Goal: Task Accomplishment & Management: Manage account settings

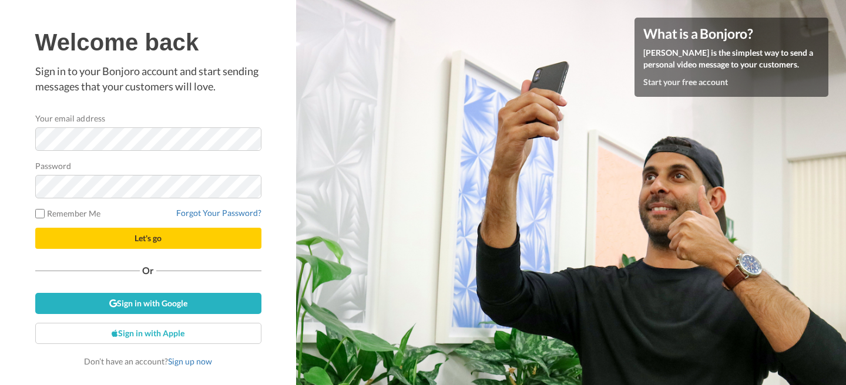
click at [35, 151] on div at bounding box center [35, 151] width 0 height 0
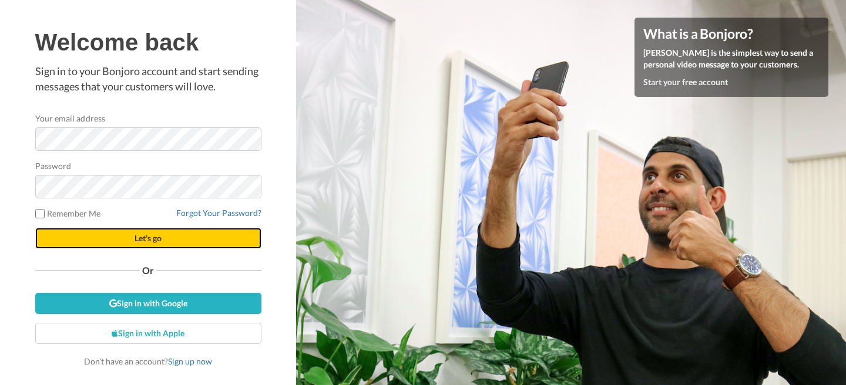
click at [147, 237] on span "Let's go" at bounding box center [147, 238] width 27 height 10
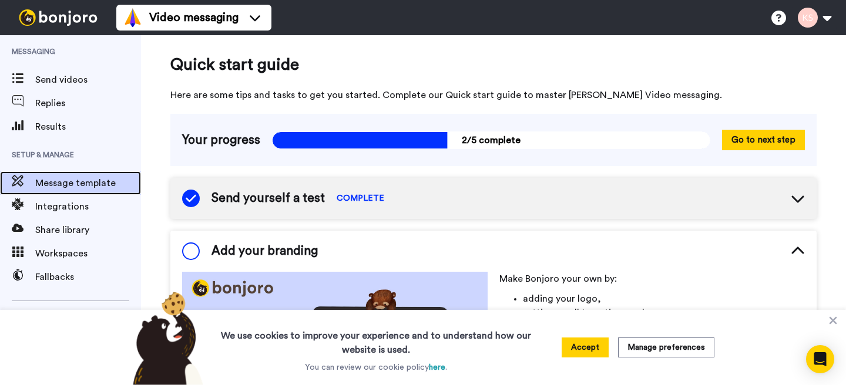
click at [55, 189] on span "Message template" at bounding box center [88, 183] width 106 height 14
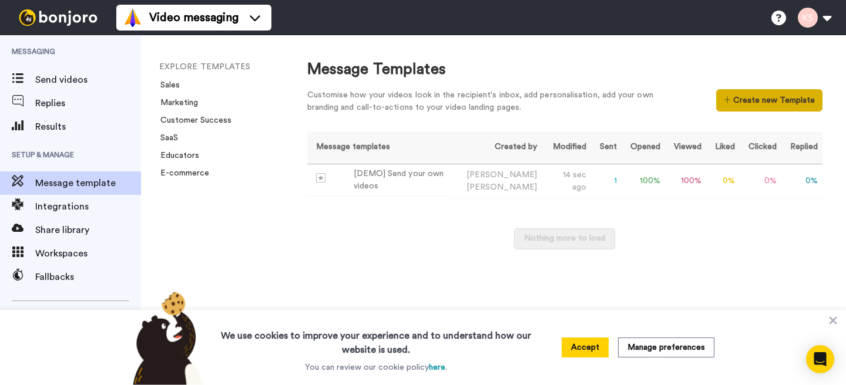
click at [752, 103] on button "Create new Template" at bounding box center [769, 100] width 106 height 22
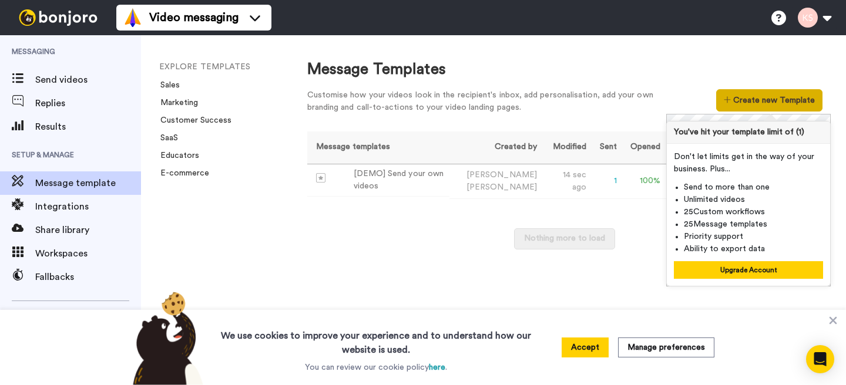
click at [752, 103] on button "Create new Template" at bounding box center [769, 100] width 106 height 22
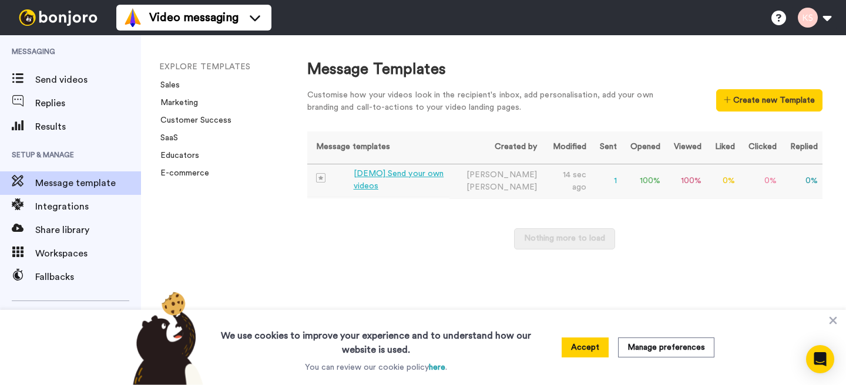
click at [576, 190] on td "14 sec ago" at bounding box center [566, 181] width 49 height 35
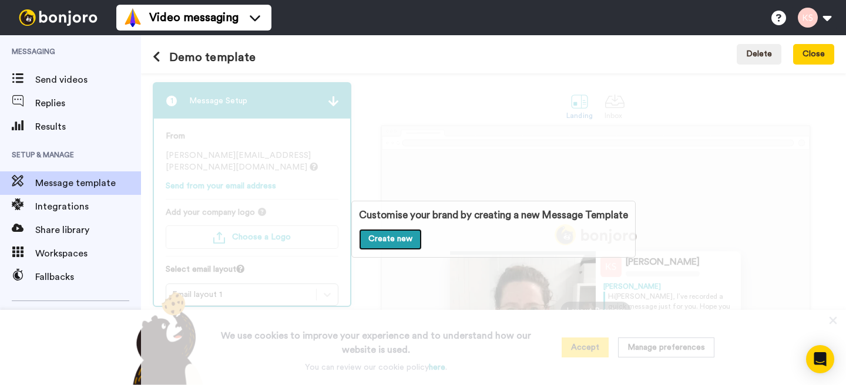
click at [392, 241] on link "Create new" at bounding box center [390, 239] width 63 height 21
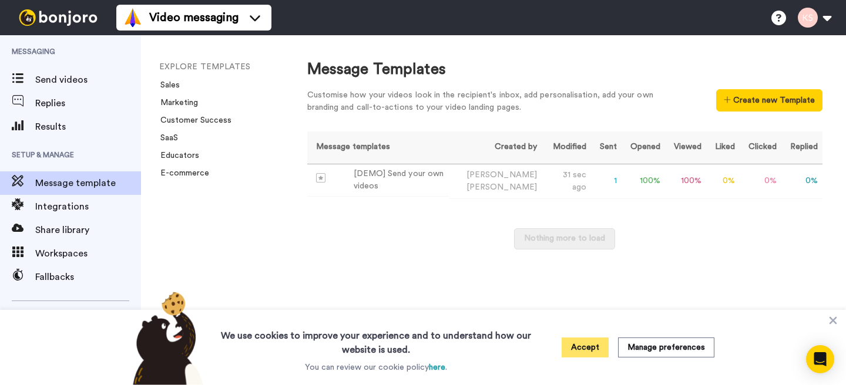
click at [592, 350] on button "Accept" at bounding box center [584, 348] width 47 height 20
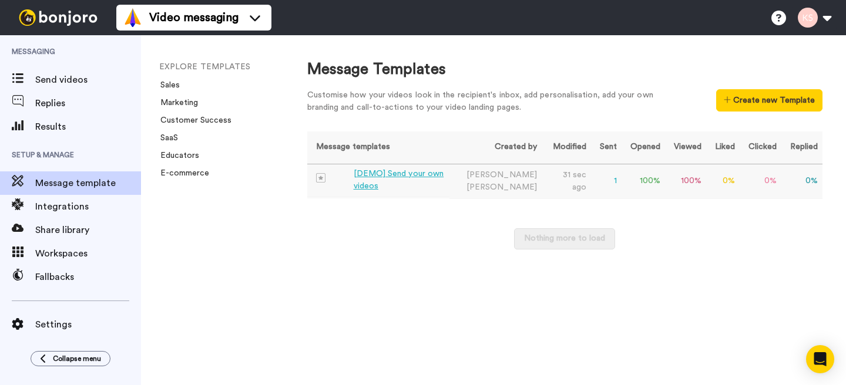
click at [364, 184] on div "[DEMO] Send your own videos" at bounding box center [400, 180] width 92 height 25
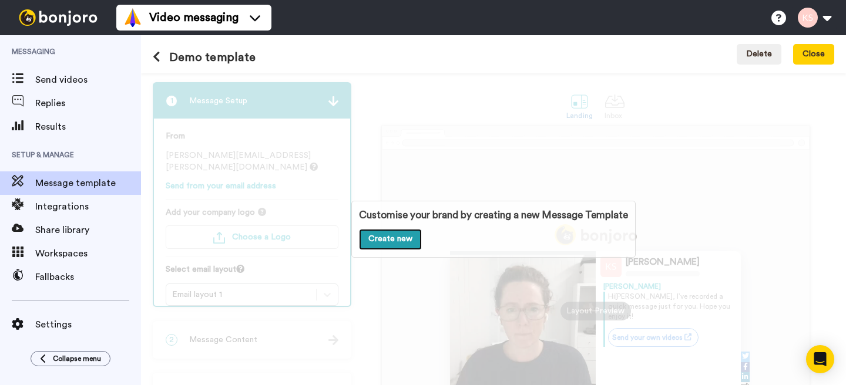
click at [379, 240] on link "Create new" at bounding box center [390, 239] width 63 height 21
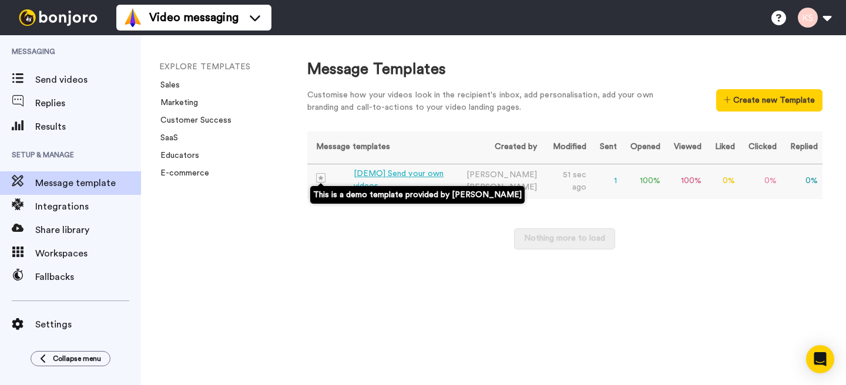
click at [321, 179] on img at bounding box center [320, 177] width 9 height 9
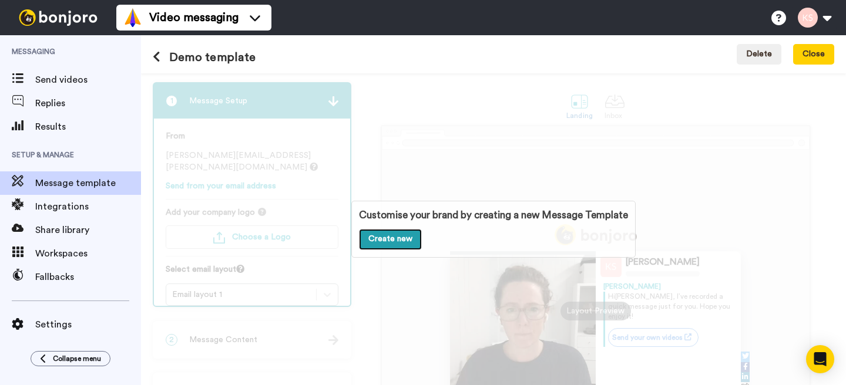
click at [387, 241] on link "Create new" at bounding box center [390, 239] width 63 height 21
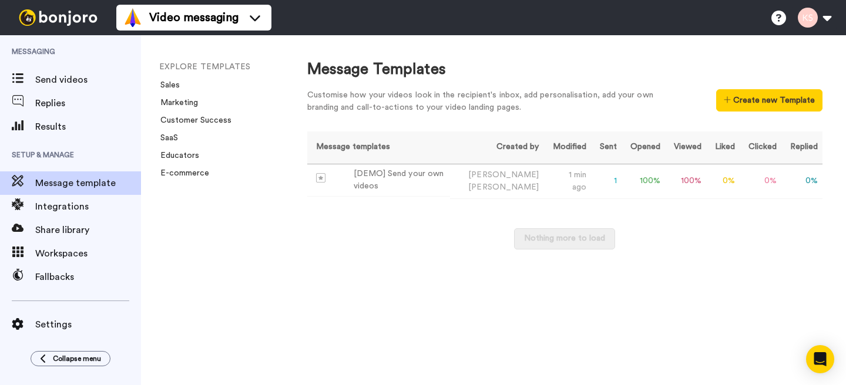
click at [625, 71] on div "Message Templates" at bounding box center [564, 70] width 515 height 22
click at [418, 191] on div "[DEMO] Send your own videos" at bounding box center [400, 180] width 92 height 25
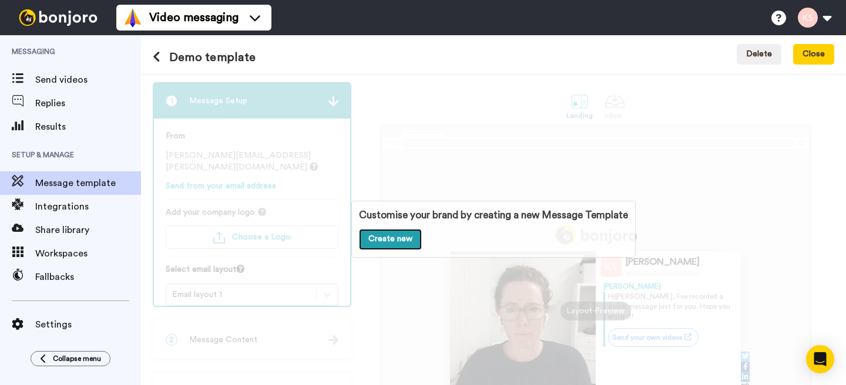
click at [398, 237] on link "Create new" at bounding box center [390, 239] width 63 height 21
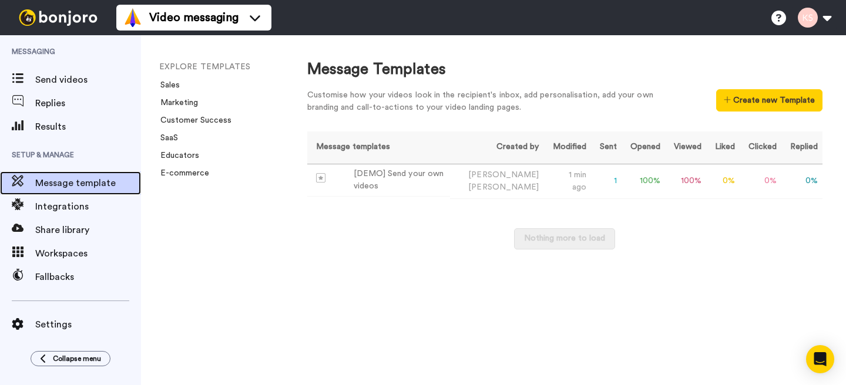
click at [77, 184] on span "Message template" at bounding box center [88, 183] width 106 height 14
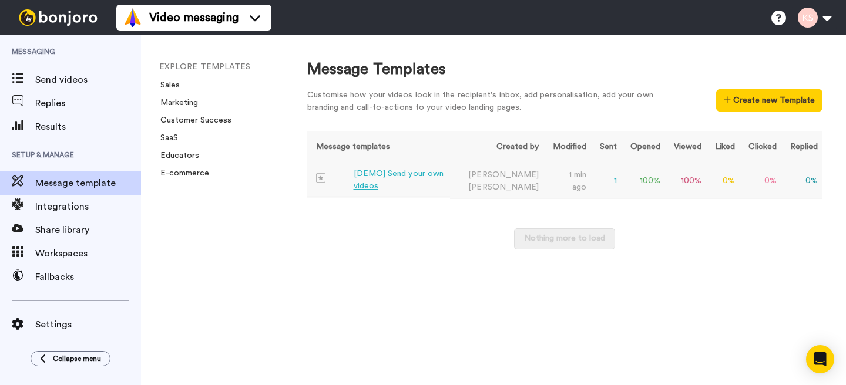
click at [535, 184] on span "[PERSON_NAME]" at bounding box center [503, 187] width 70 height 8
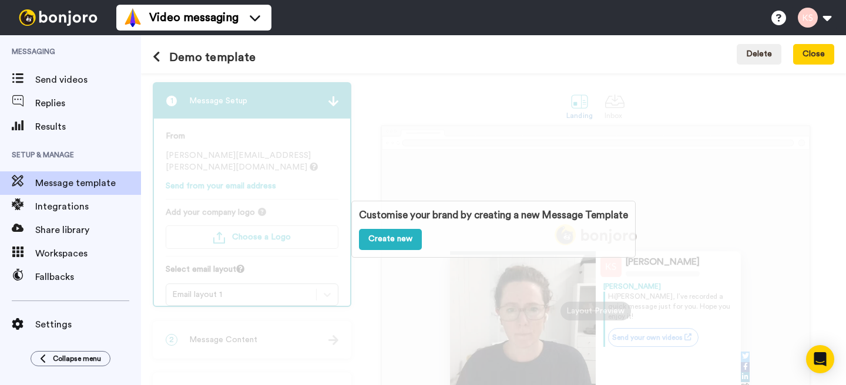
click at [532, 181] on div "Customise your brand by creating a new Message Template Create new" at bounding box center [493, 229] width 705 height 312
click at [610, 142] on div "Customise your brand by creating a new Message Template Create new" at bounding box center [493, 229] width 705 height 312
click at [642, 271] on div "Customise your brand by creating a new Message Template Create new" at bounding box center [493, 229] width 705 height 312
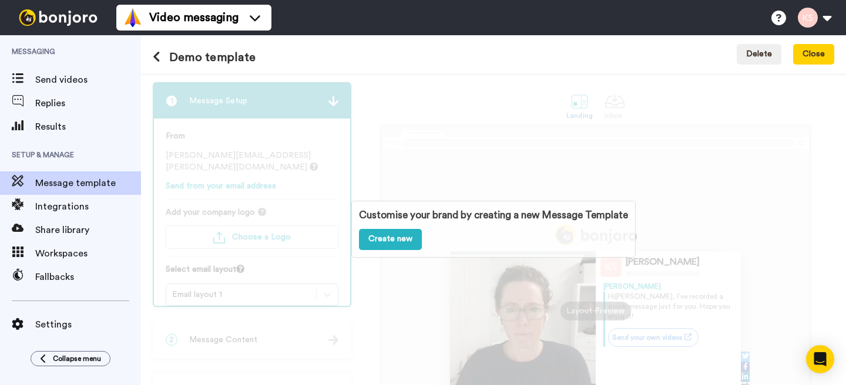
click at [642, 277] on div "Customise your brand by creating a new Message Template Create new" at bounding box center [493, 229] width 705 height 312
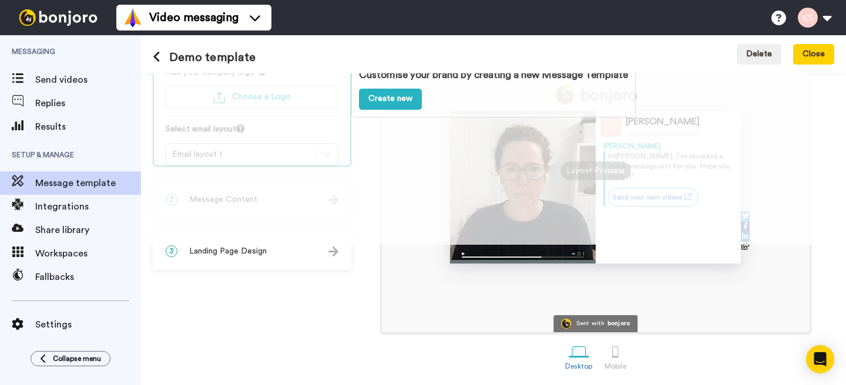
click at [489, 241] on div "Customise your brand by creating a new Message Template Create new" at bounding box center [493, 89] width 705 height 312
click at [513, 296] on div "Kathryn Steinhardt Kathryn Hi Tom , I’ve recorded a quick message just for you.…" at bounding box center [596, 170] width 428 height 323
click at [314, 259] on div "3 Landing Page Design" at bounding box center [252, 251] width 196 height 35
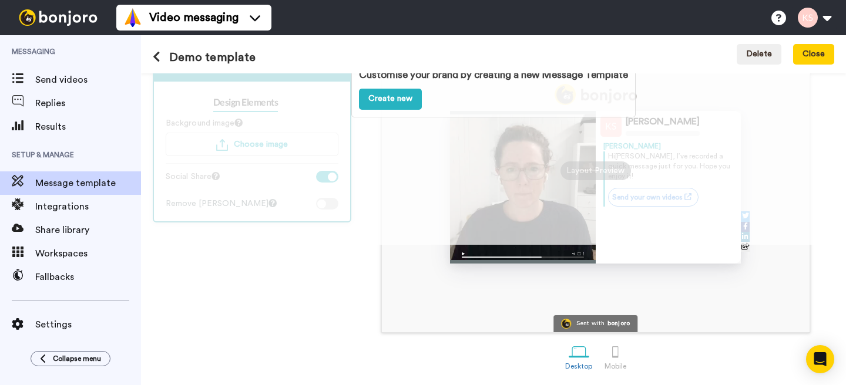
scroll to position [0, 0]
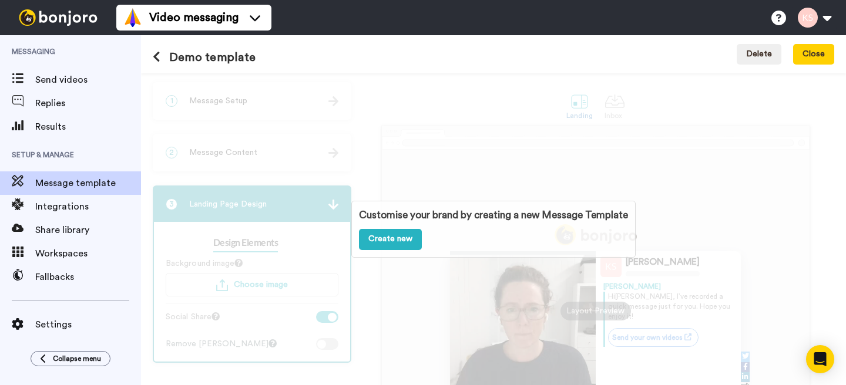
click at [287, 140] on div "Customise your brand by creating a new Message Template Create new" at bounding box center [493, 229] width 705 height 312
click at [258, 107] on div "Customise your brand by creating a new Message Template Create new" at bounding box center [493, 229] width 705 height 312
click at [253, 93] on div "Customise your brand by creating a new Message Template Create new" at bounding box center [493, 229] width 705 height 312
click at [255, 157] on div "Customise your brand by creating a new Message Template Create new" at bounding box center [493, 229] width 705 height 312
click at [250, 154] on div "Customise your brand by creating a new Message Template Create new" at bounding box center [493, 229] width 705 height 312
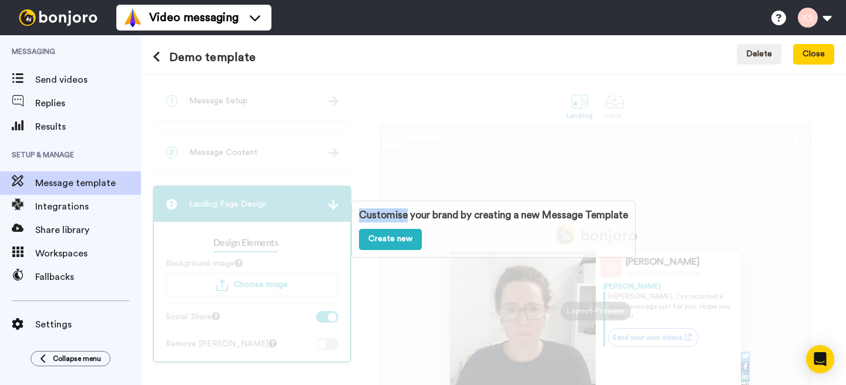
click at [250, 154] on div "Customise your brand by creating a new Message Template Create new" at bounding box center [493, 229] width 705 height 312
click at [406, 229] on link "Create new" at bounding box center [390, 239] width 63 height 21
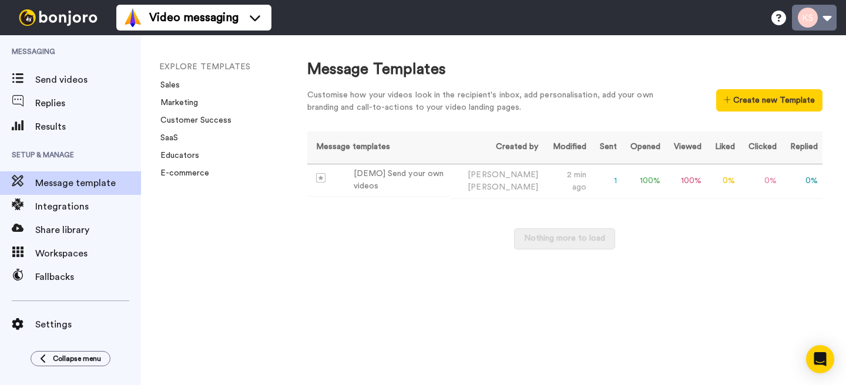
click at [819, 25] on button at bounding box center [814, 18] width 45 height 26
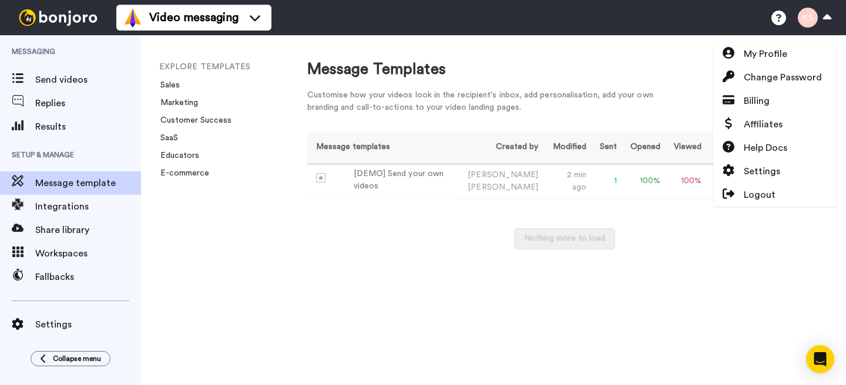
click at [630, 108] on div "Customise how your videos look in the recipient's inbox, add personalisation, a…" at bounding box center [489, 101] width 364 height 25
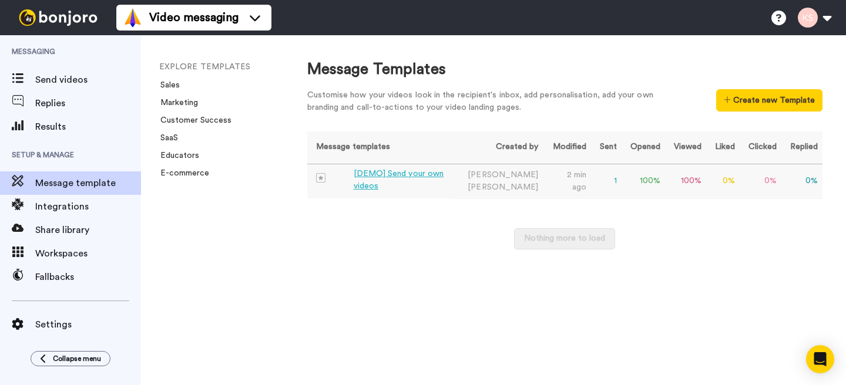
click at [632, 193] on td "100 %" at bounding box center [642, 181] width 43 height 35
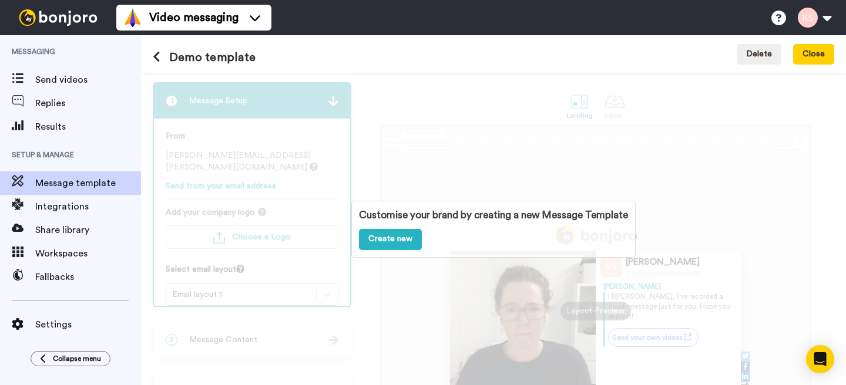
click at [700, 166] on div "Customise your brand by creating a new Message Template Create new" at bounding box center [493, 229] width 705 height 312
click at [749, 187] on div "Customise your brand by creating a new Message Template Create new" at bounding box center [493, 229] width 705 height 312
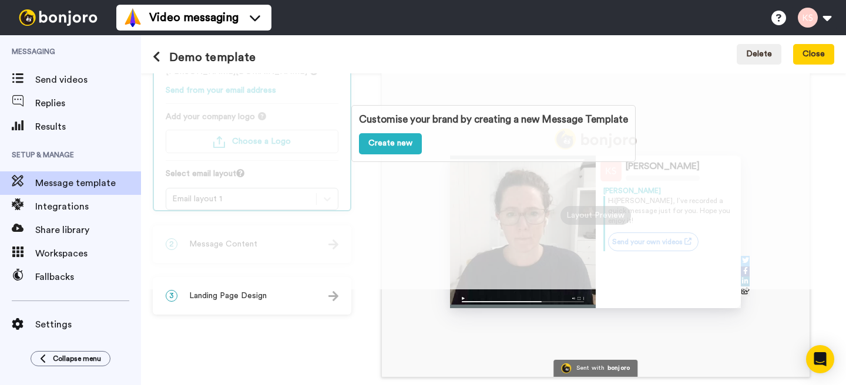
scroll to position [142, 0]
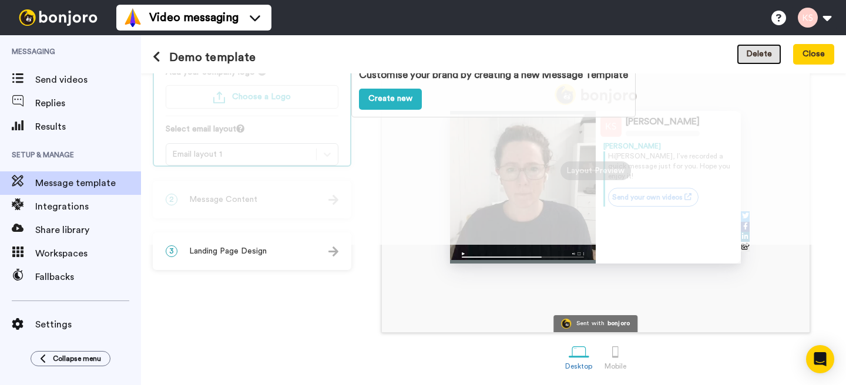
click at [759, 58] on button "Delete" at bounding box center [759, 54] width 45 height 21
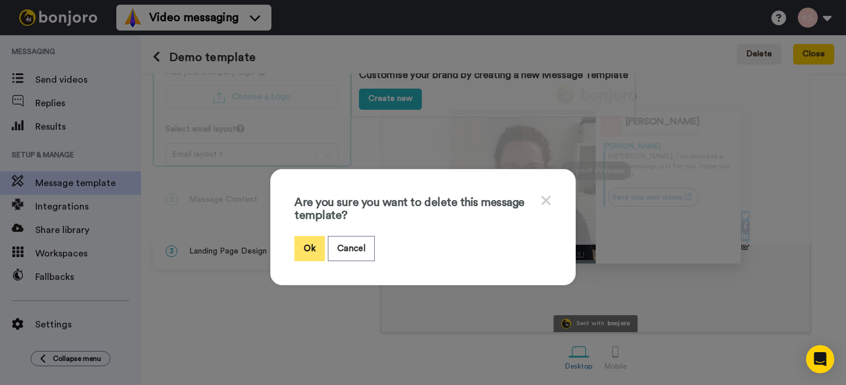
click at [312, 245] on button "Ok" at bounding box center [309, 248] width 31 height 25
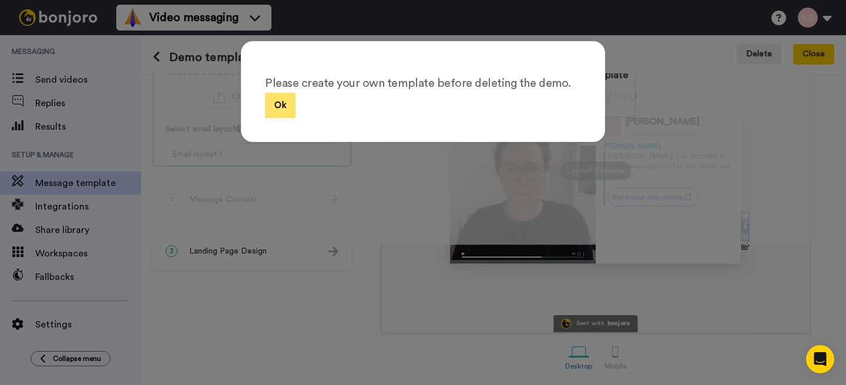
click at [286, 112] on button "Ok" at bounding box center [280, 105] width 31 height 25
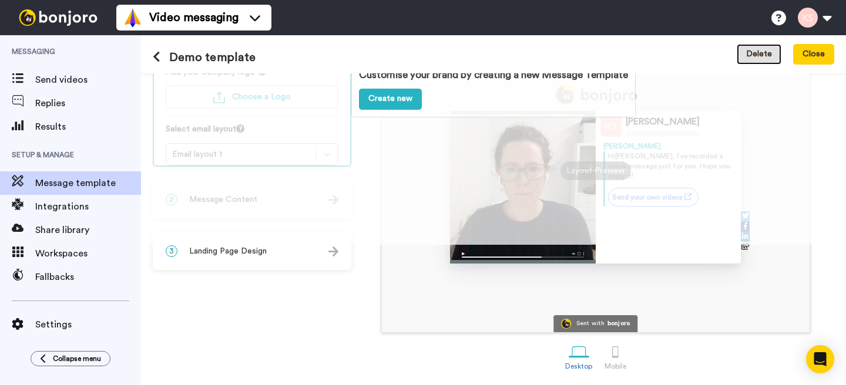
scroll to position [0, 0]
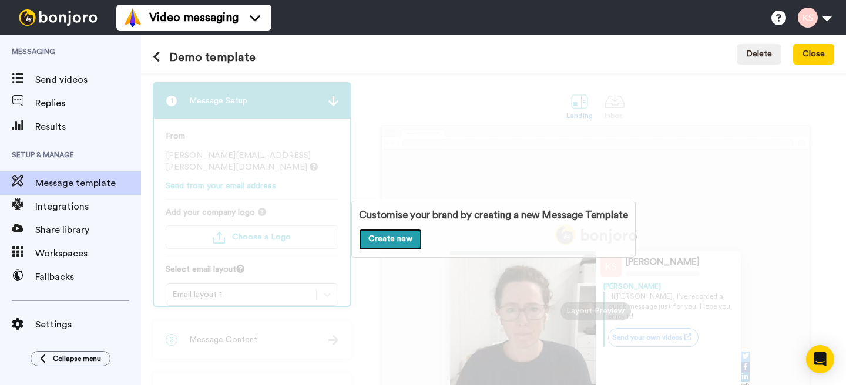
click at [388, 238] on link "Create new" at bounding box center [390, 239] width 63 height 21
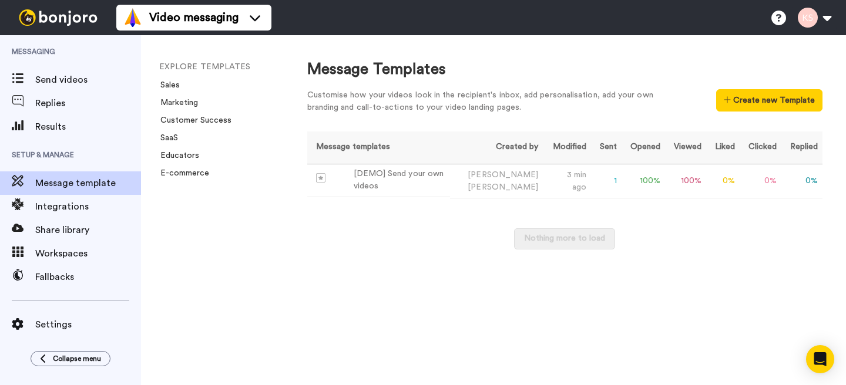
click at [339, 234] on div "Nothing more to load" at bounding box center [564, 244] width 515 height 33
click at [815, 22] on button at bounding box center [814, 18] width 45 height 26
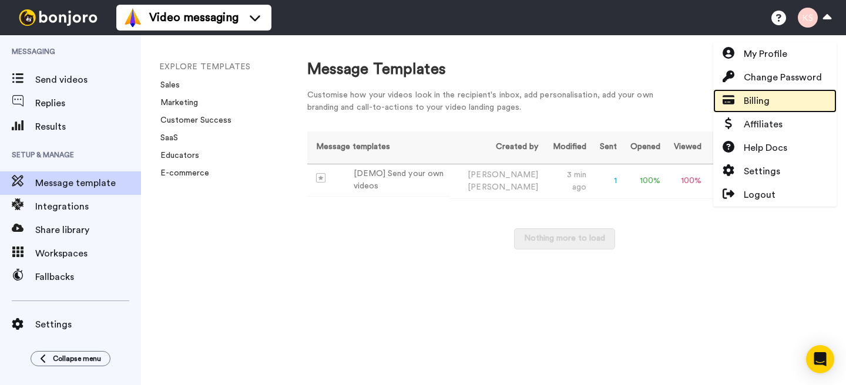
click at [793, 98] on link "Billing" at bounding box center [774, 100] width 123 height 23
